Goal: Task Accomplishment & Management: Manage account settings

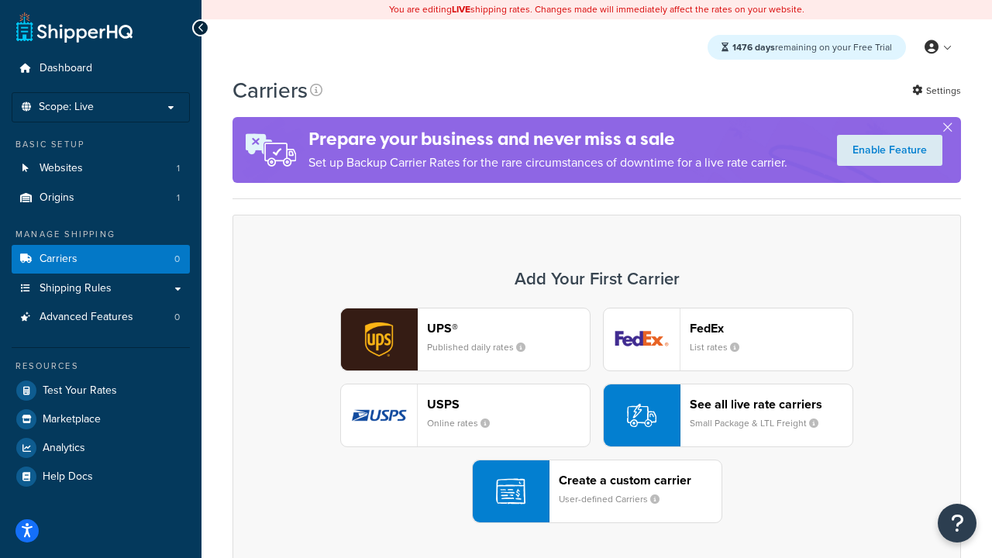
click at [597, 416] on div "UPS® Published daily rates FedEx List rates USPS Online rates See all live rate…" at bounding box center [597, 415] width 696 height 215
click at [771, 329] on header "FedEx" at bounding box center [771, 328] width 163 height 15
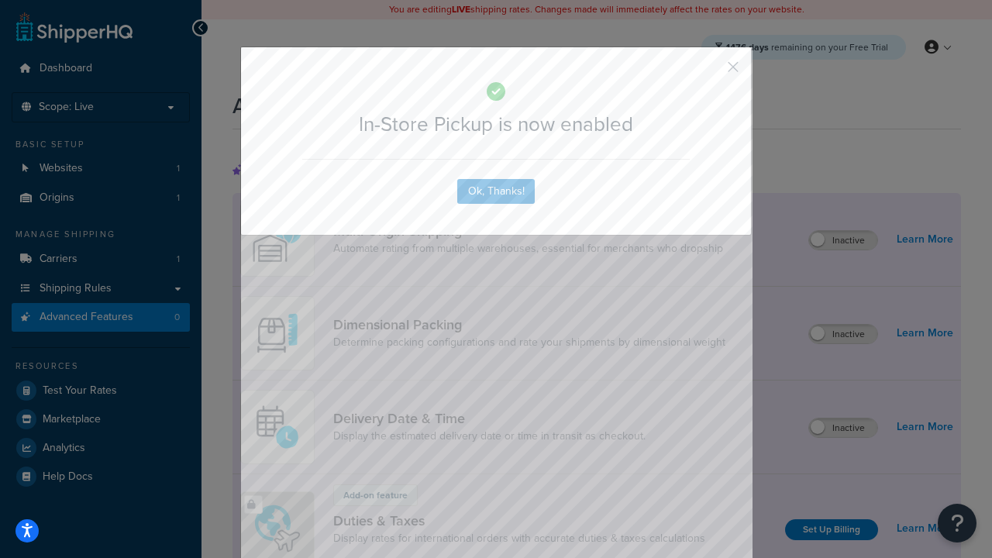
scroll to position [504, 0]
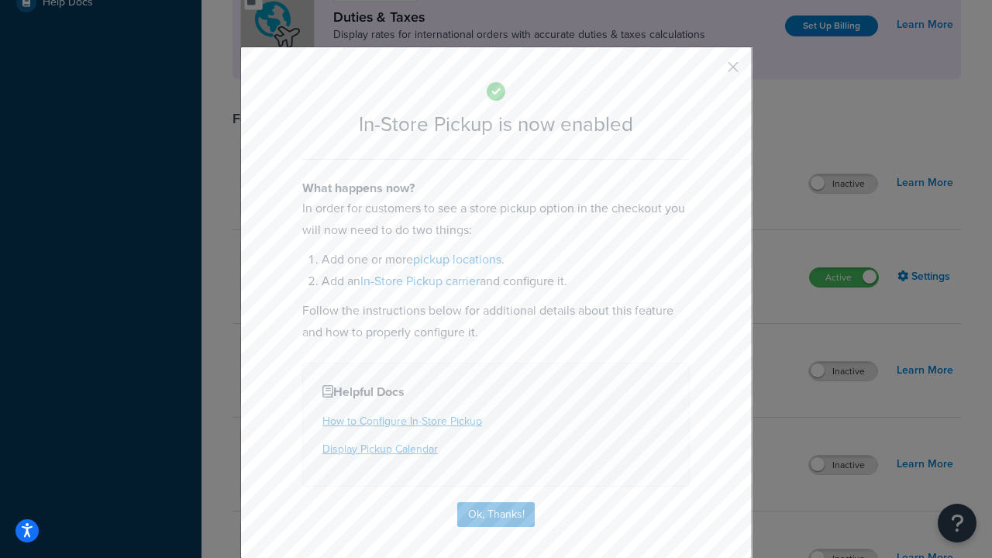
click at [710, 72] on button "button" at bounding box center [710, 73] width 4 height 4
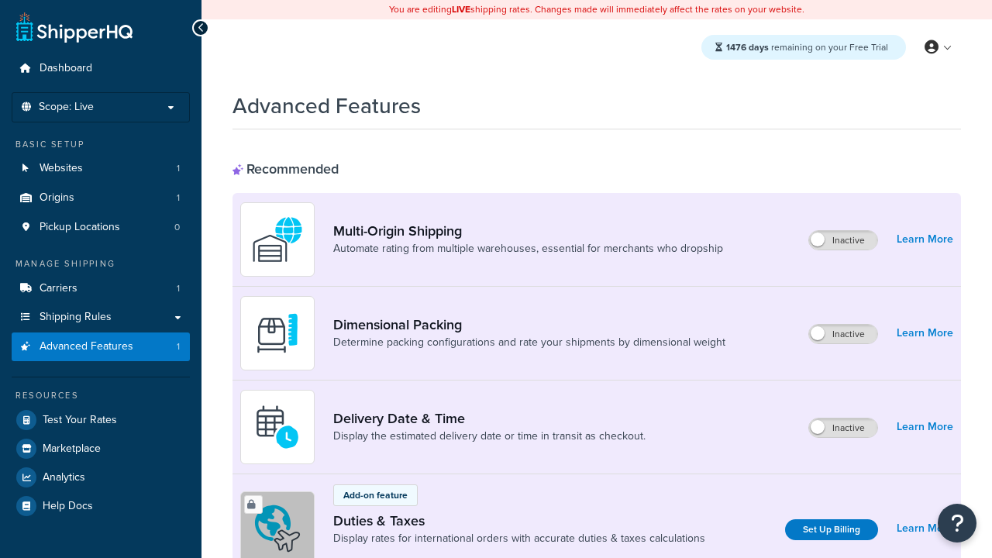
scroll to position [504, 0]
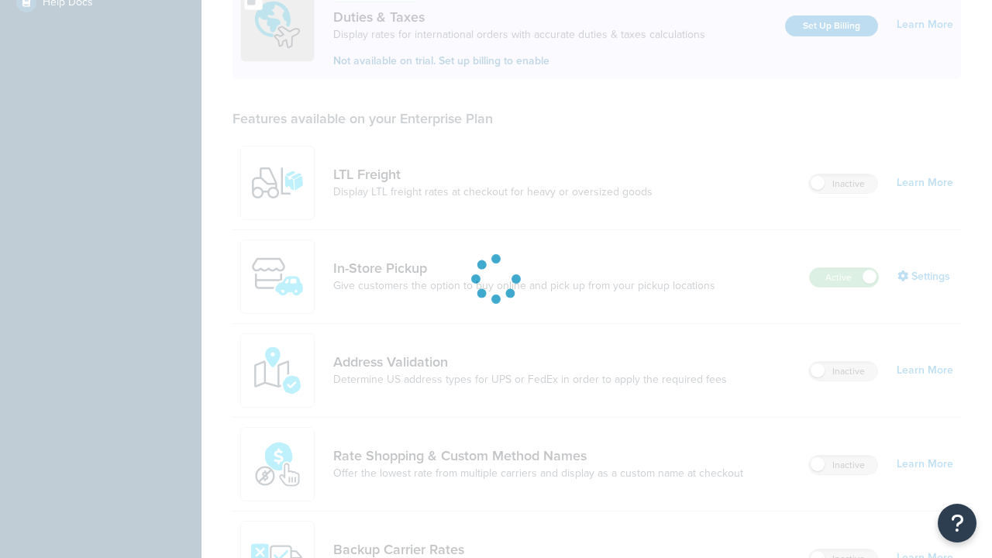
scroll to position [474, 0]
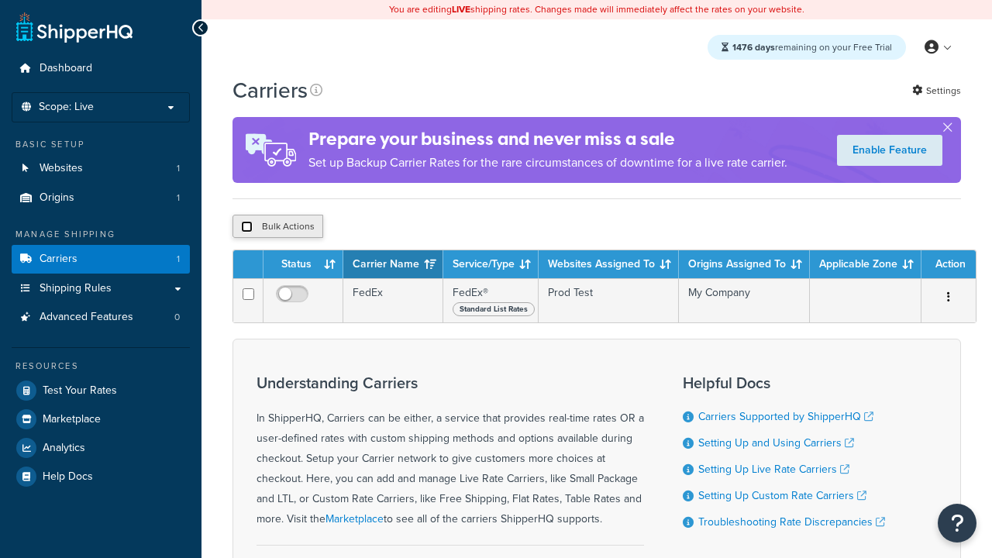
click at [246, 229] on input "checkbox" at bounding box center [247, 227] width 12 height 12
checkbox input "true"
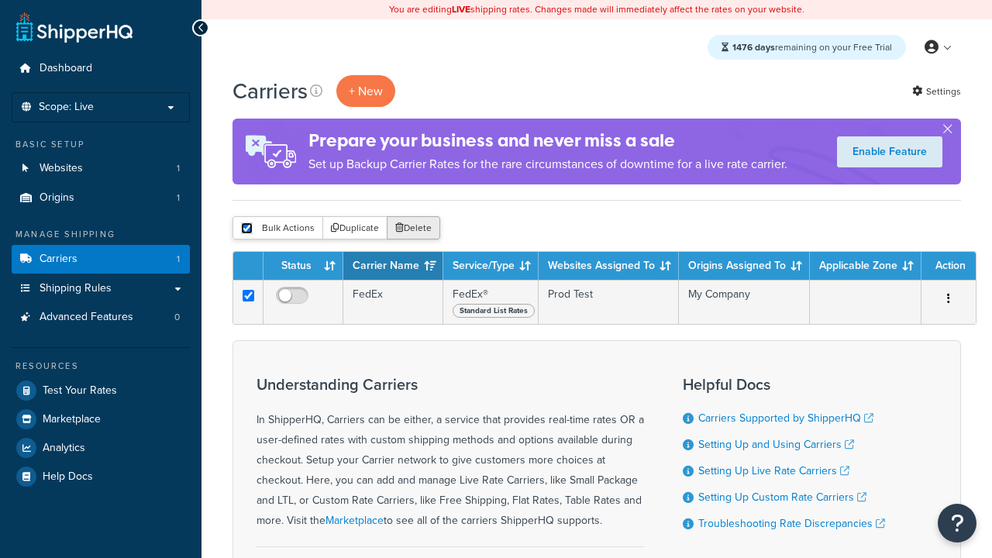
click at [412, 229] on button "Delete" at bounding box center [413, 227] width 53 height 23
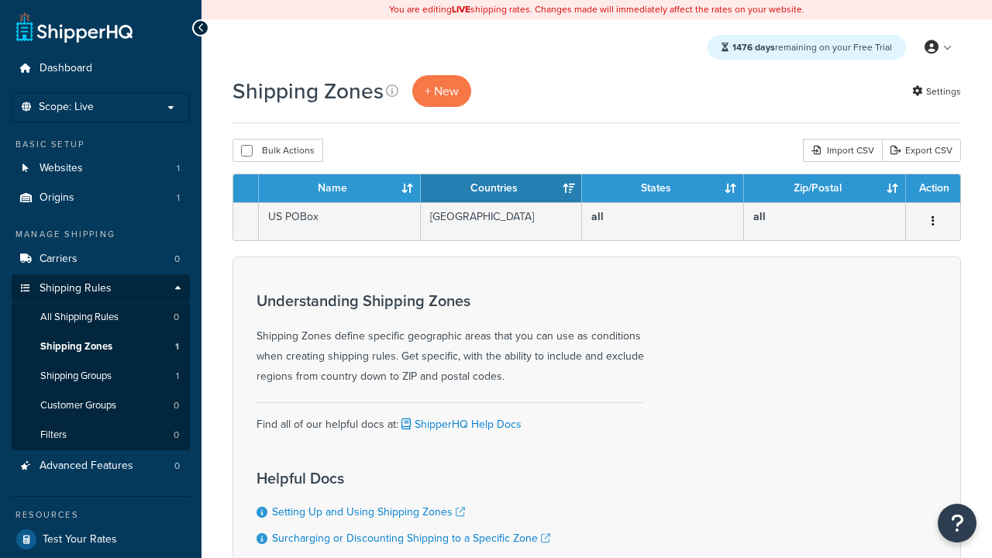
click at [841, 152] on div "Import CSV" at bounding box center [842, 150] width 79 height 23
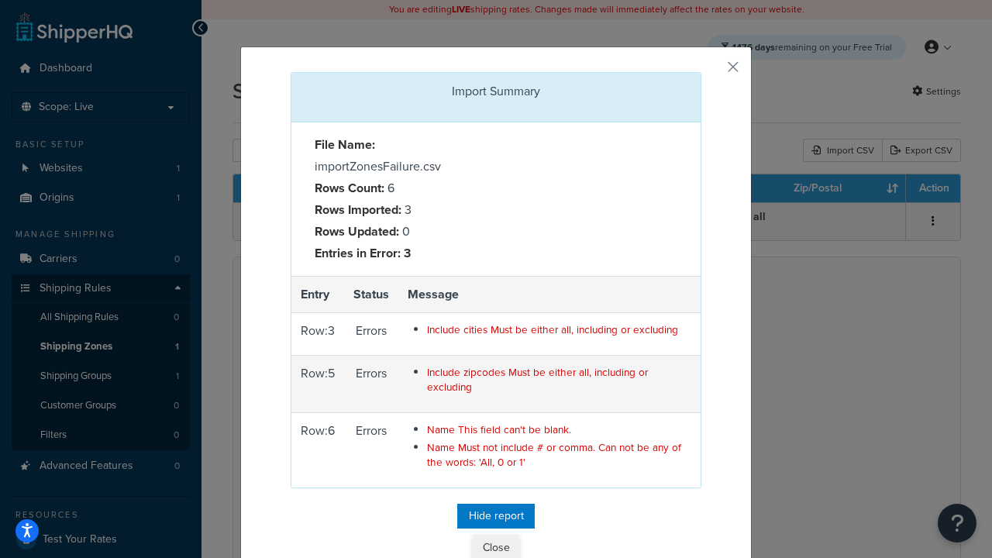
click at [496, 544] on button "Close" at bounding box center [496, 548] width 47 height 26
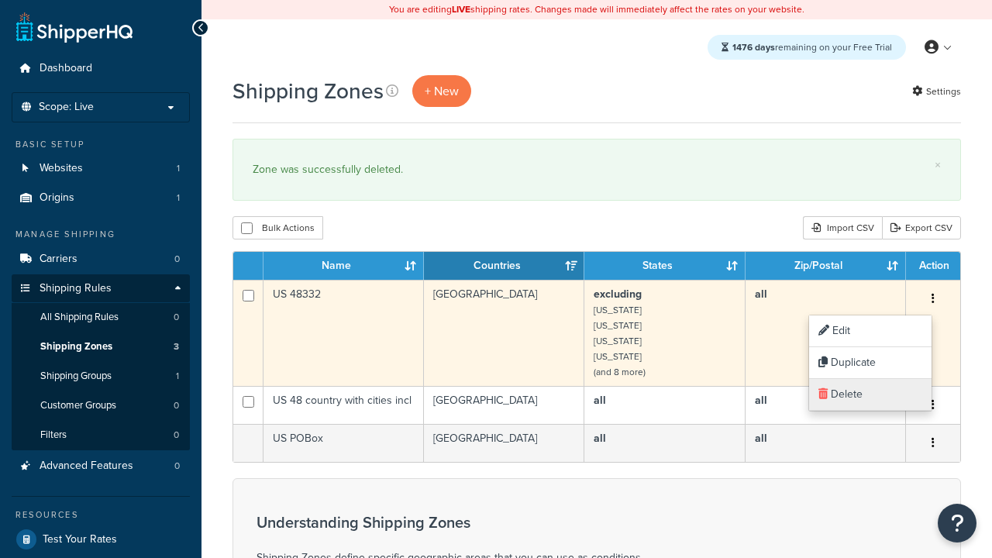
click at [870, 395] on link "Delete" at bounding box center [870, 395] width 122 height 32
